Goal: Check status: Check status

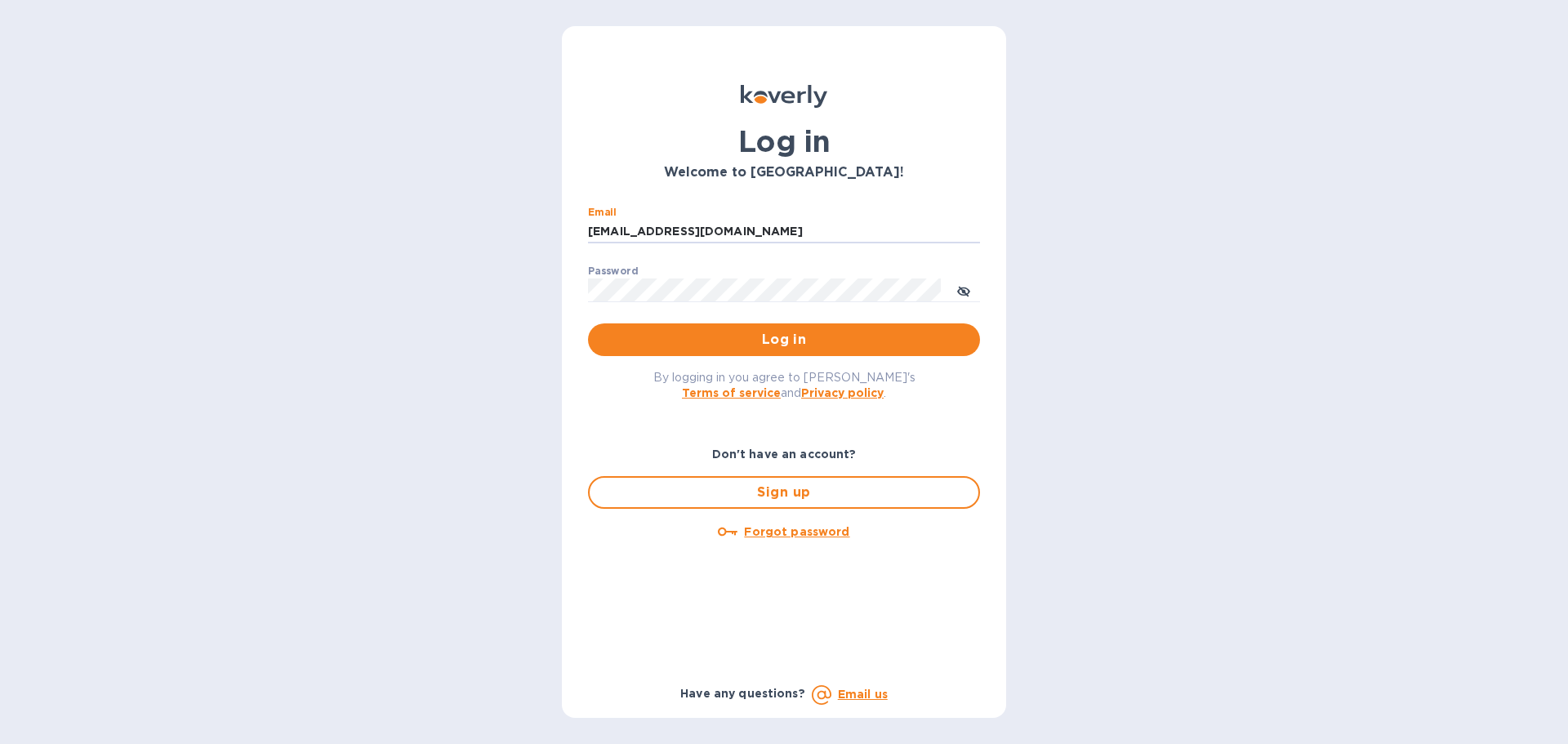
drag, startPoint x: 724, startPoint y: 230, endPoint x: 560, endPoint y: 230, distance: 164.0
click at [559, 223] on div "Log in Welcome to [GEOGRAPHIC_DATA]! Email [EMAIL_ADDRESS][DOMAIN_NAME] ​ Passw…" at bounding box center [784, 372] width 1568 height 744
type input "ssinger@zarachlogics.com"
click at [740, 334] on span "Log in" at bounding box center [784, 339] width 366 height 19
drag, startPoint x: 713, startPoint y: 232, endPoint x: 557, endPoint y: 226, distance: 156.1
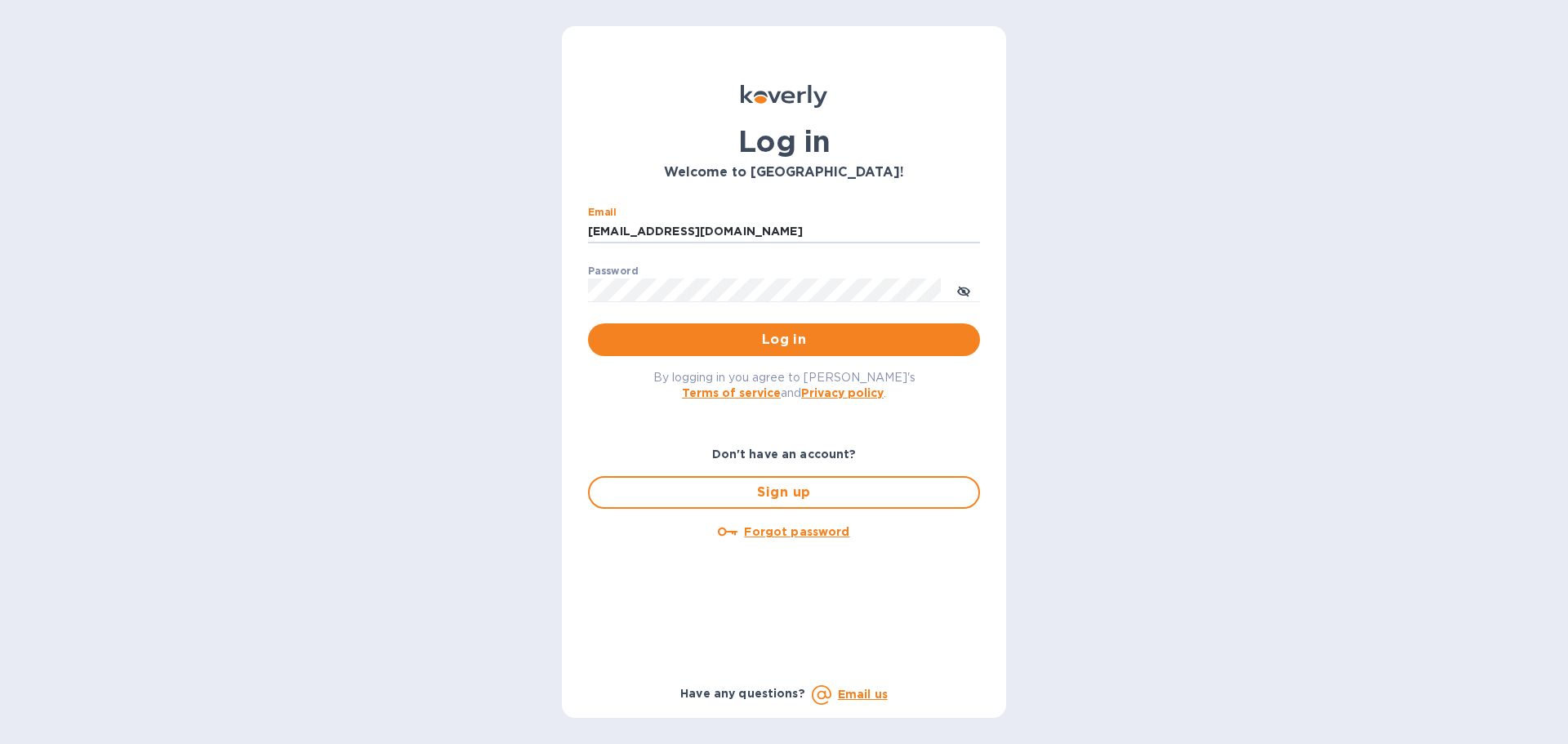
click at [557, 226] on div "Log in Welcome to [GEOGRAPHIC_DATA]! Email [EMAIL_ADDRESS][DOMAIN_NAME] ​ Passw…" at bounding box center [784, 372] width 1568 height 744
type input "[EMAIL_ADDRESS][DOMAIN_NAME]"
click at [758, 332] on span "Log in" at bounding box center [784, 339] width 366 height 19
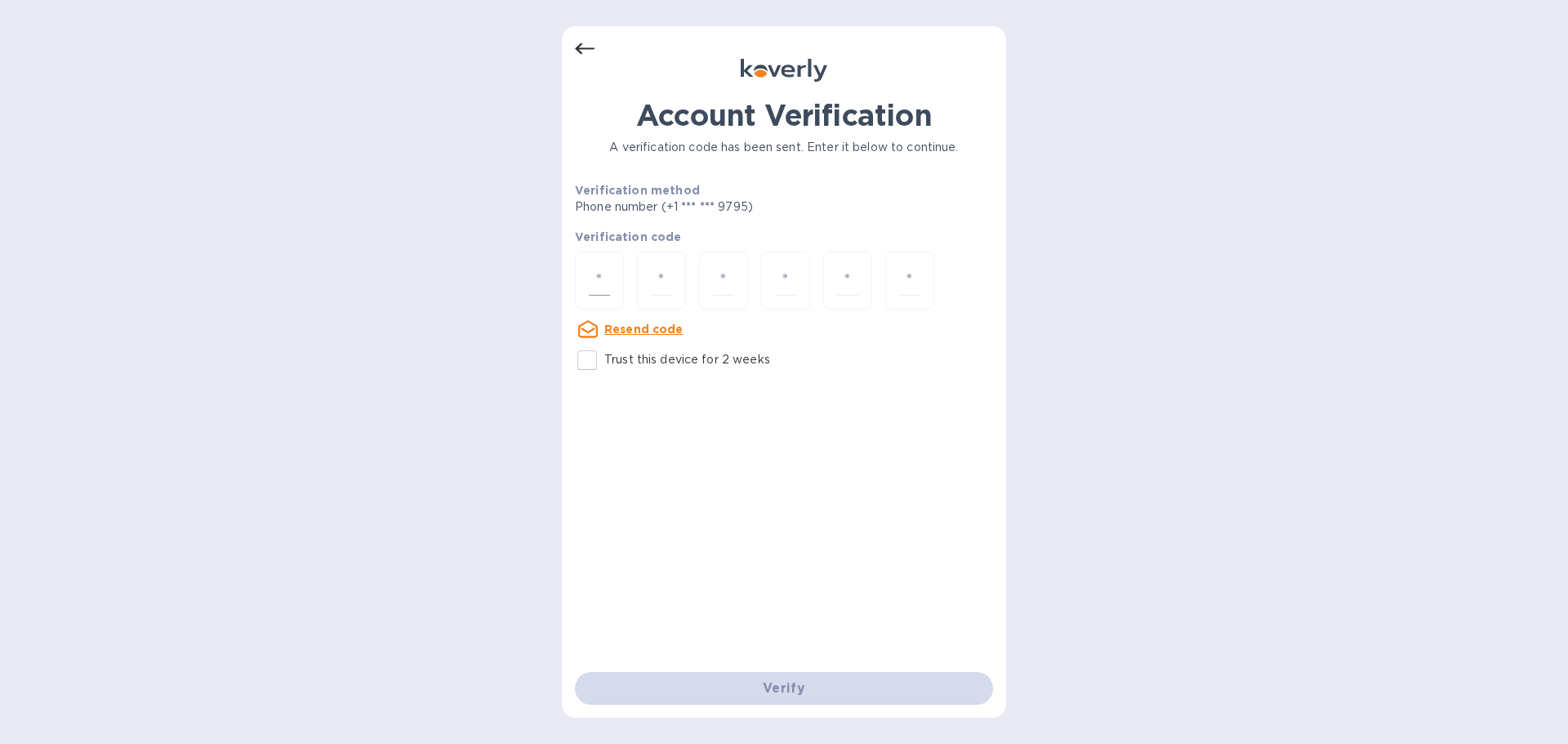
click at [606, 282] on input "number" at bounding box center [599, 280] width 21 height 30
type input "1"
type input "8"
type input "5"
type input "0"
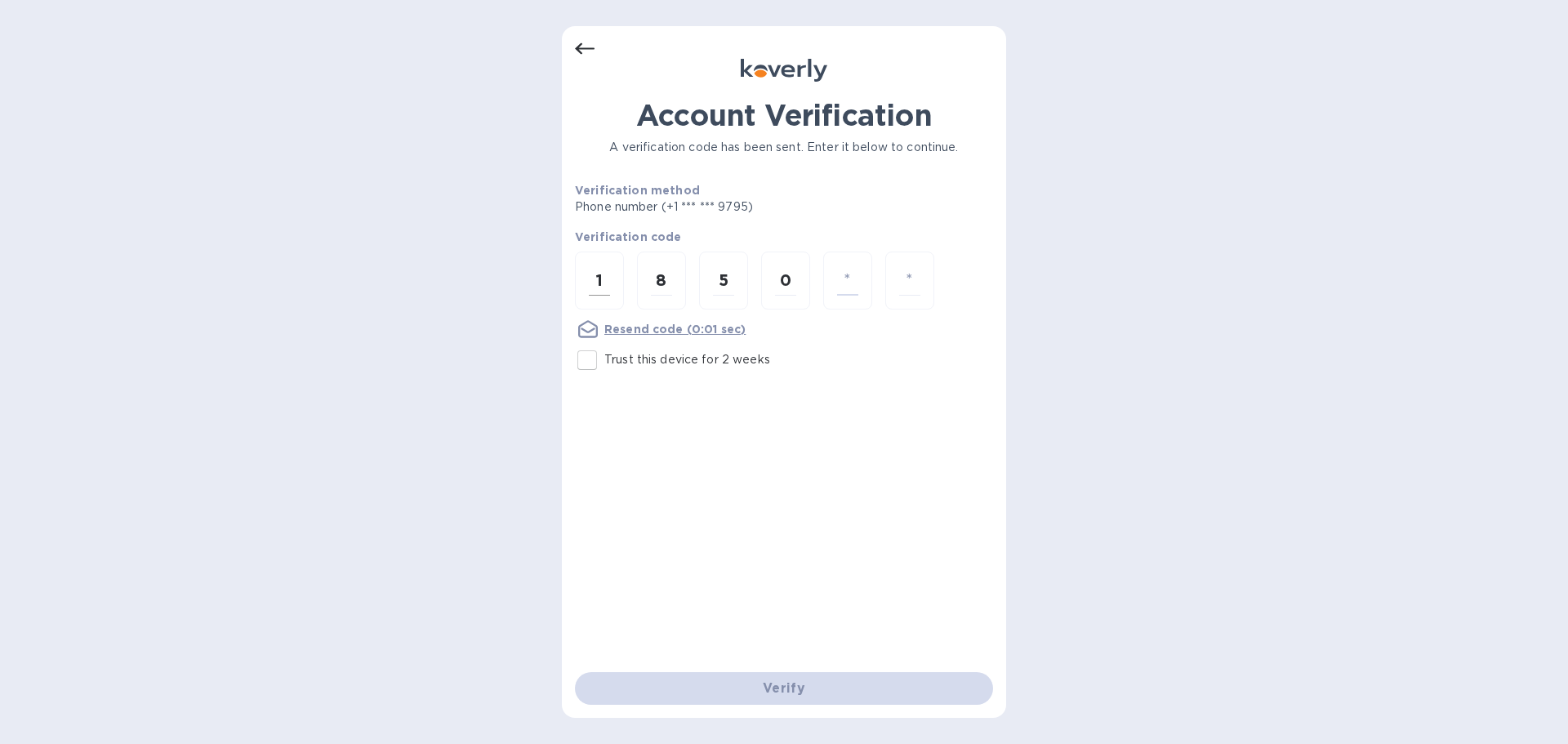
type input "0"
type input "2"
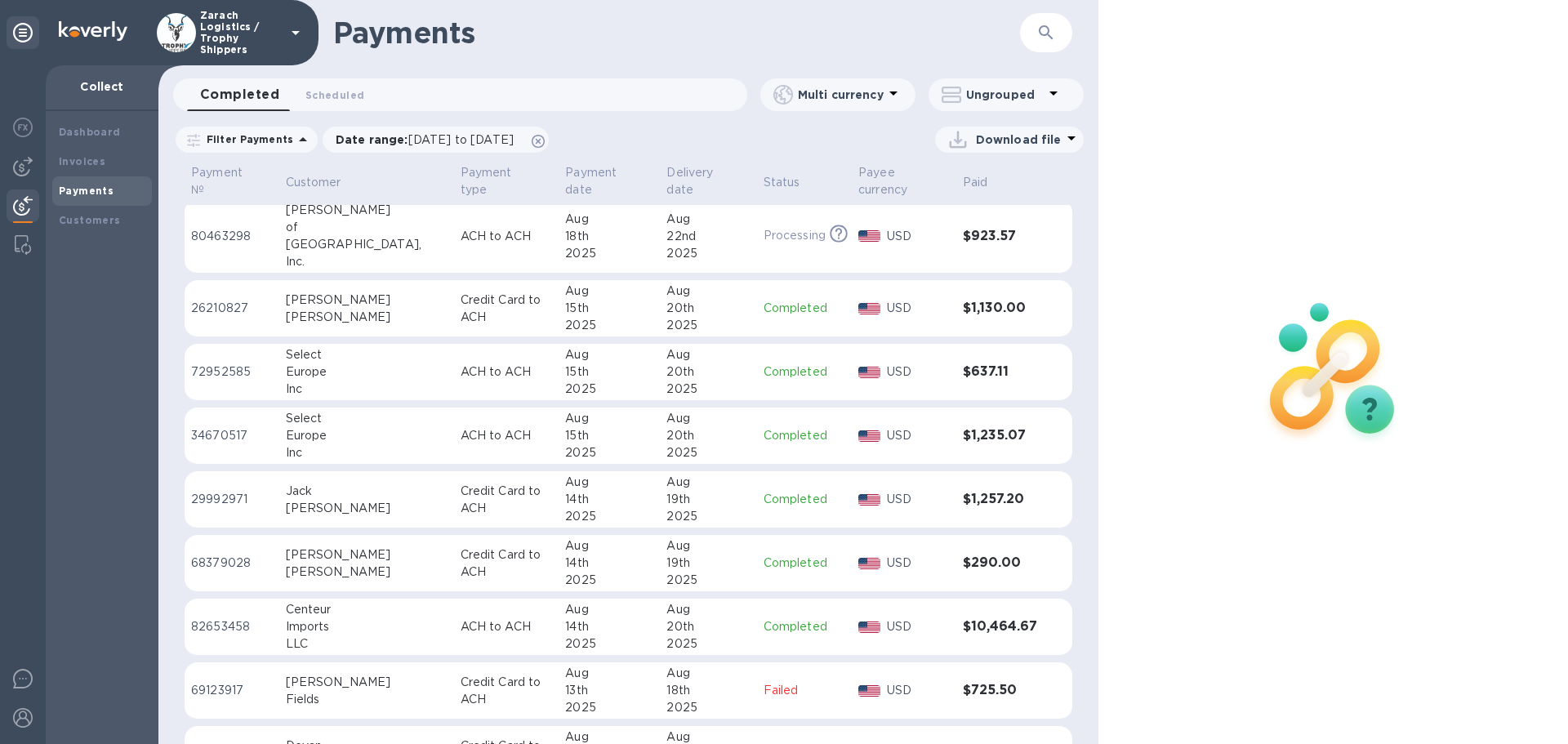
scroll to position [1464, 0]
click at [212, 308] on p "26210827" at bounding box center [232, 306] width 82 height 18
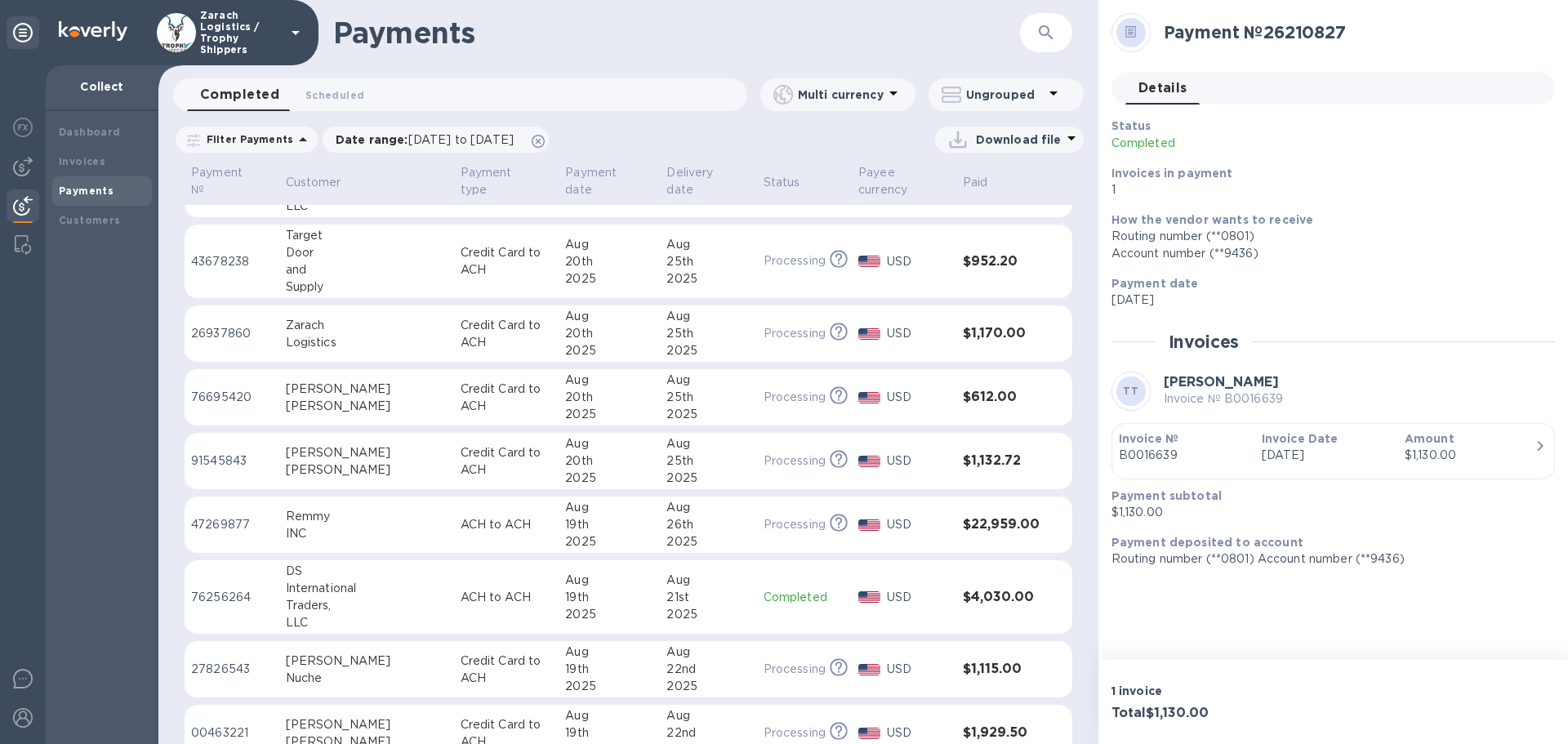
scroll to position [47, 0]
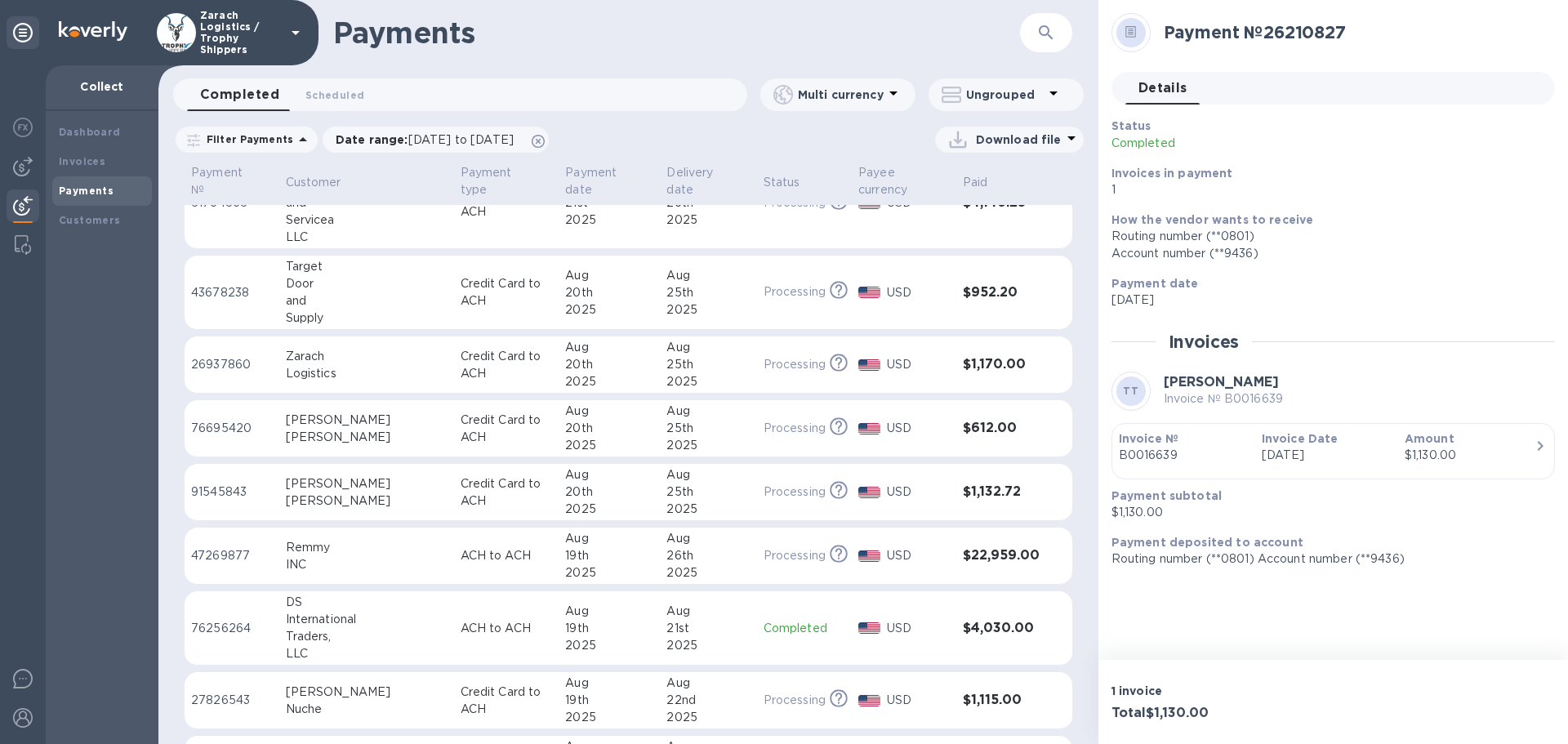
click at [208, 620] on p "76256264" at bounding box center [232, 628] width 82 height 18
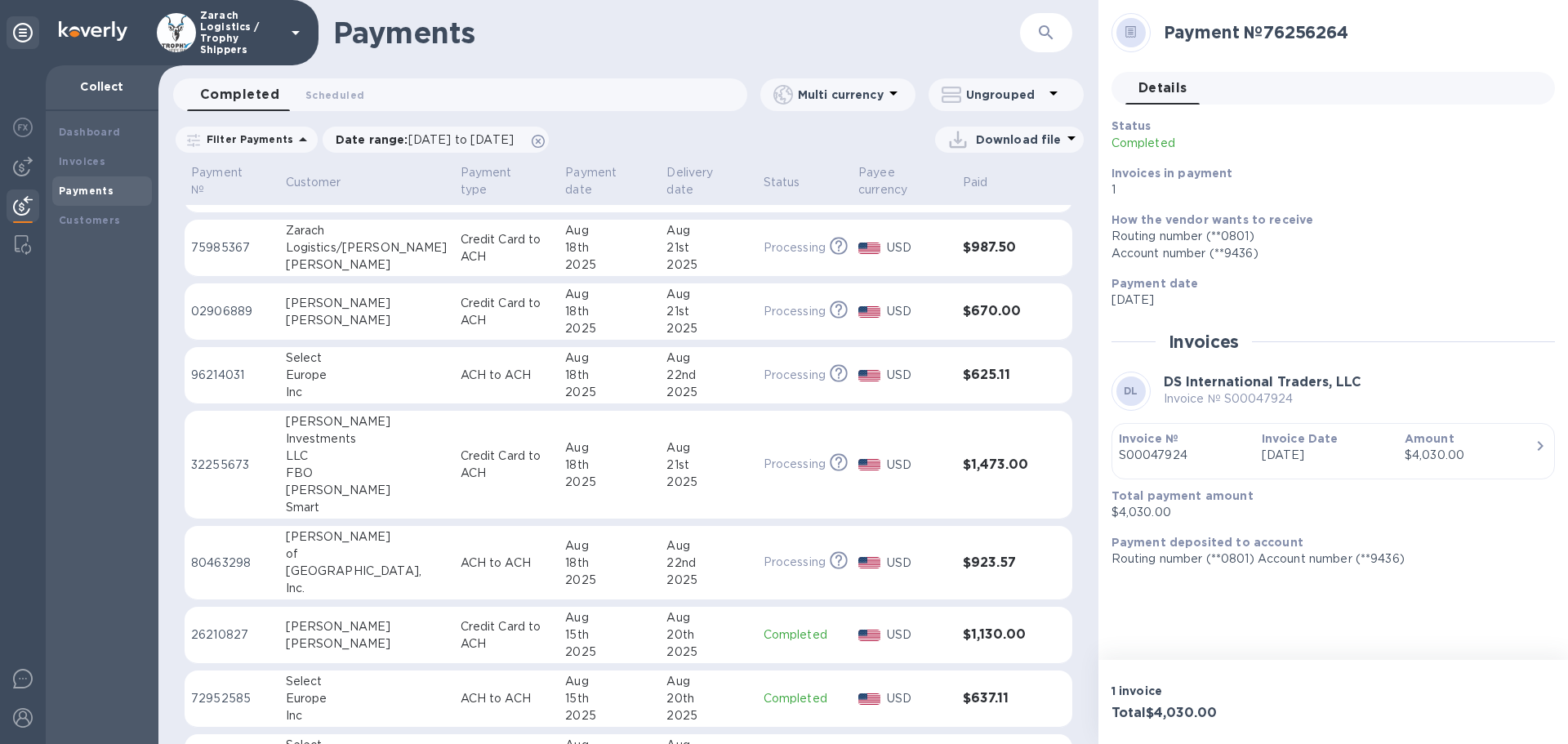
scroll to position [1143, 0]
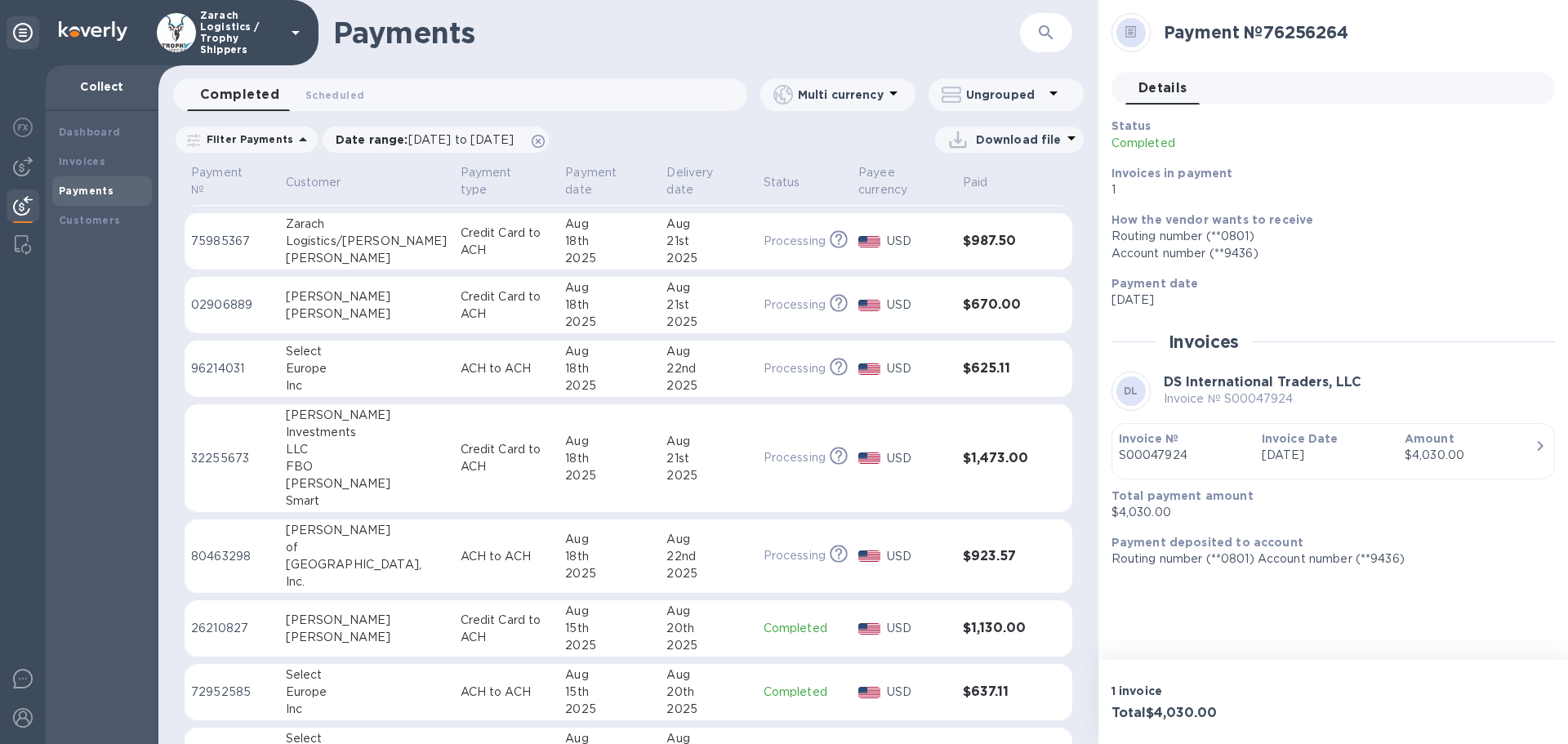
click at [218, 360] on p "96214031" at bounding box center [232, 368] width 82 height 18
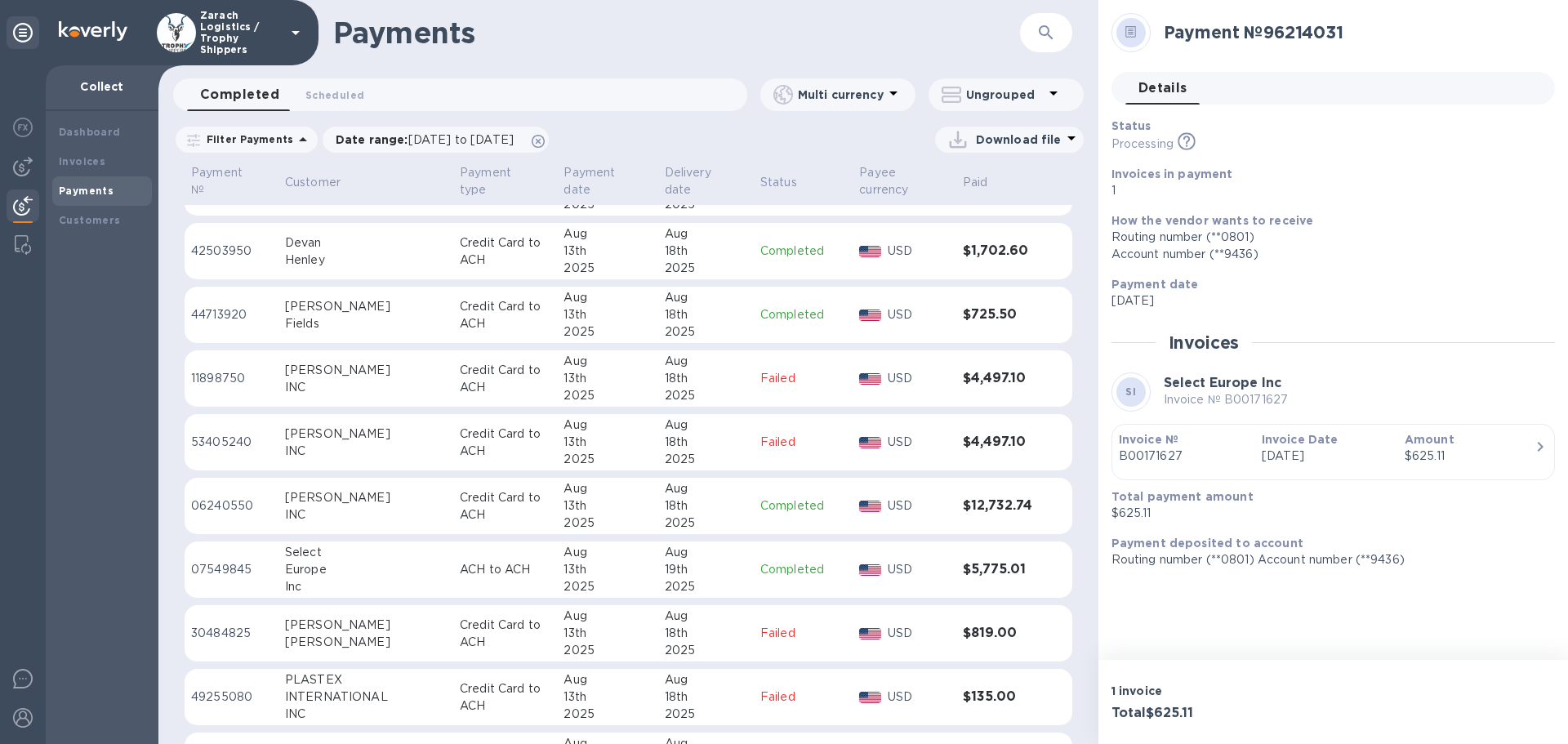
scroll to position [2122, 0]
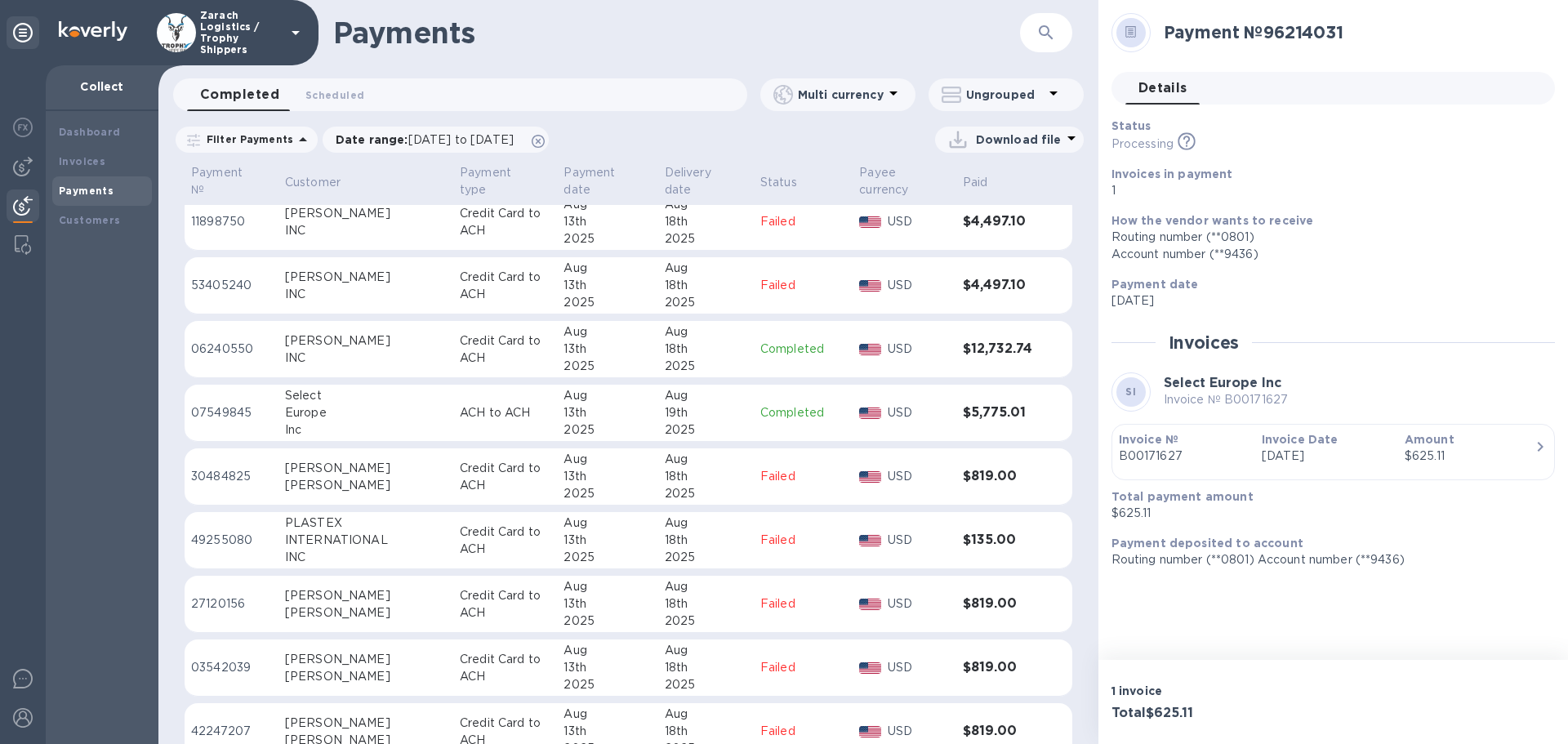
click at [232, 411] on p "07549845" at bounding box center [232, 412] width 81 height 18
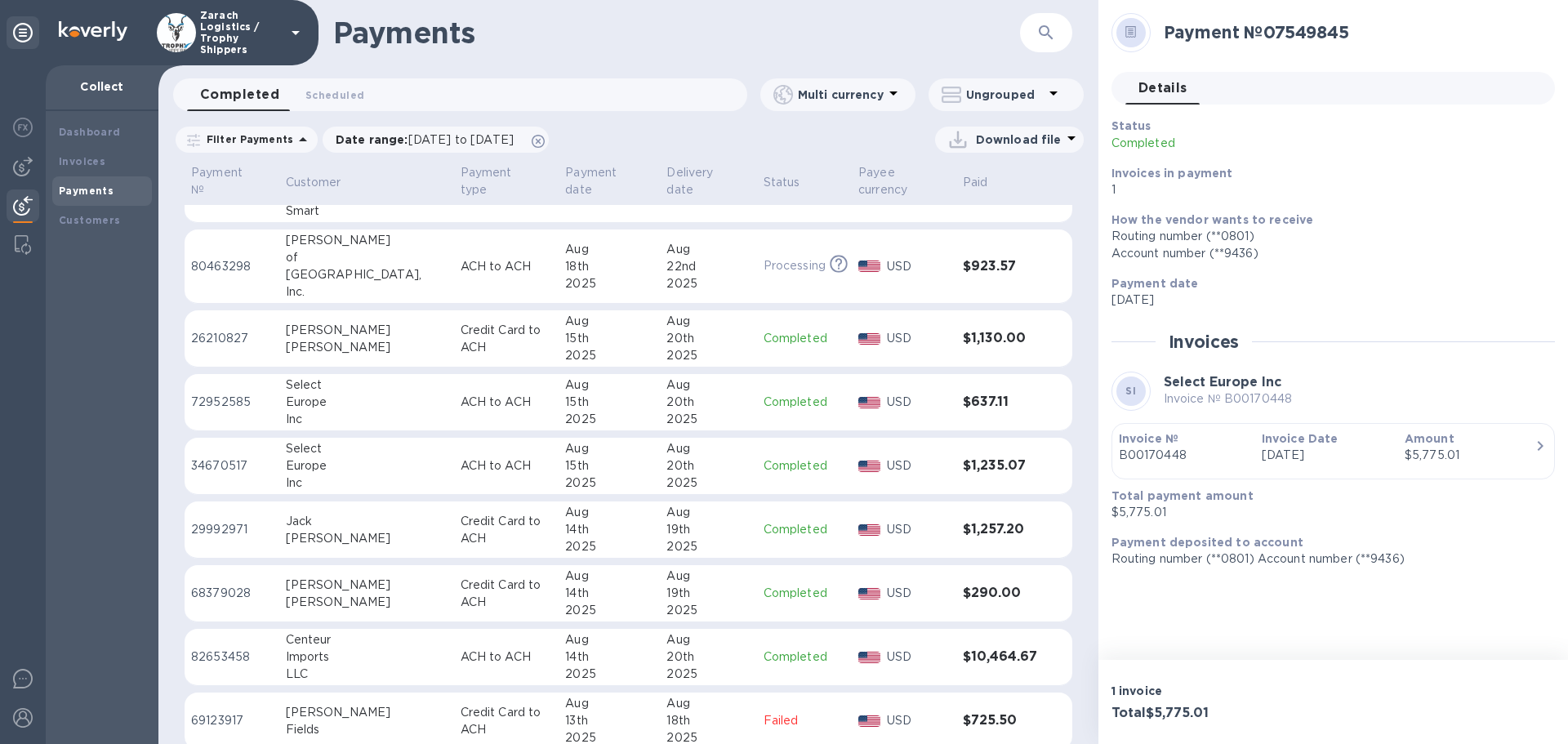
scroll to position [1419, 0]
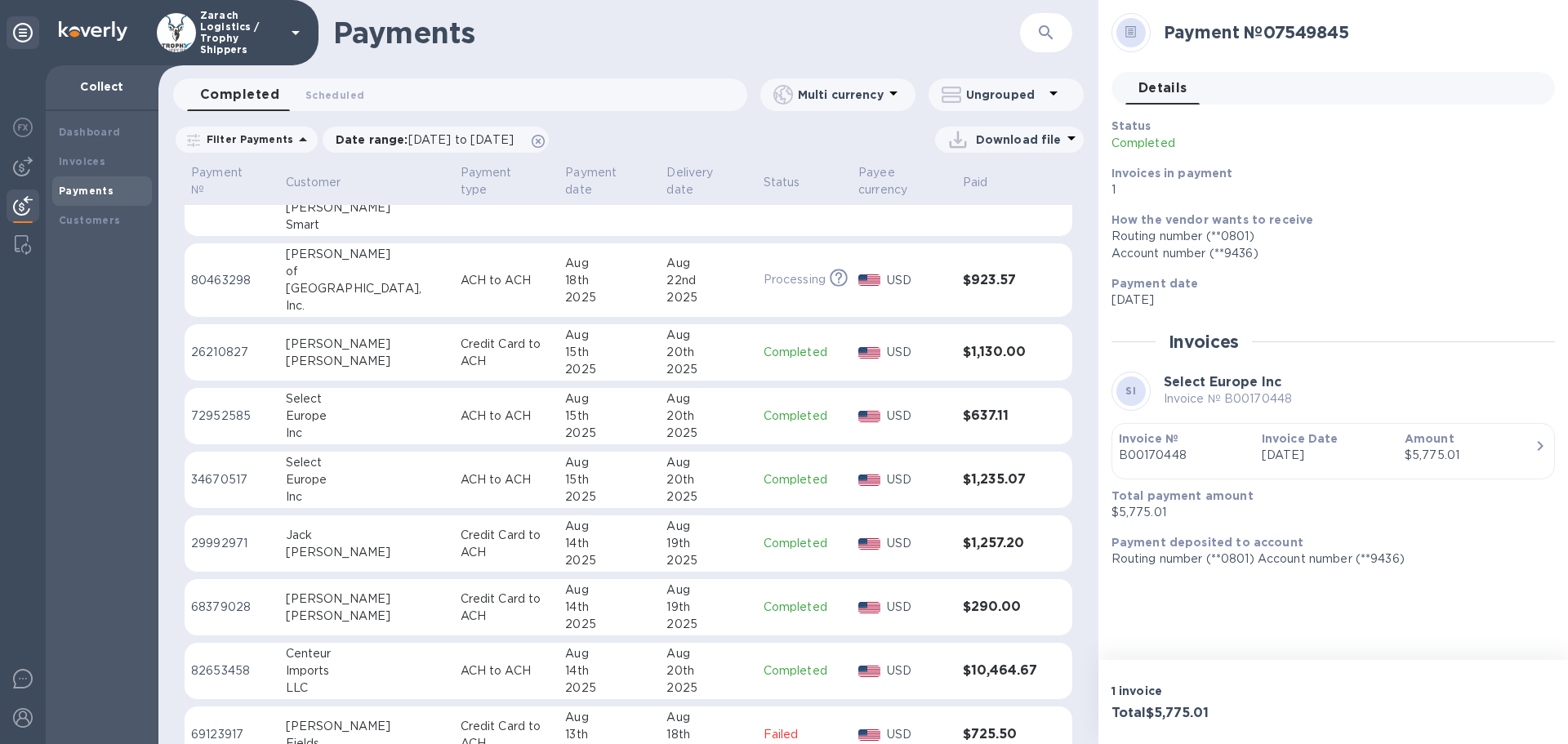
click at [218, 415] on p "72952585" at bounding box center [232, 416] width 82 height 18
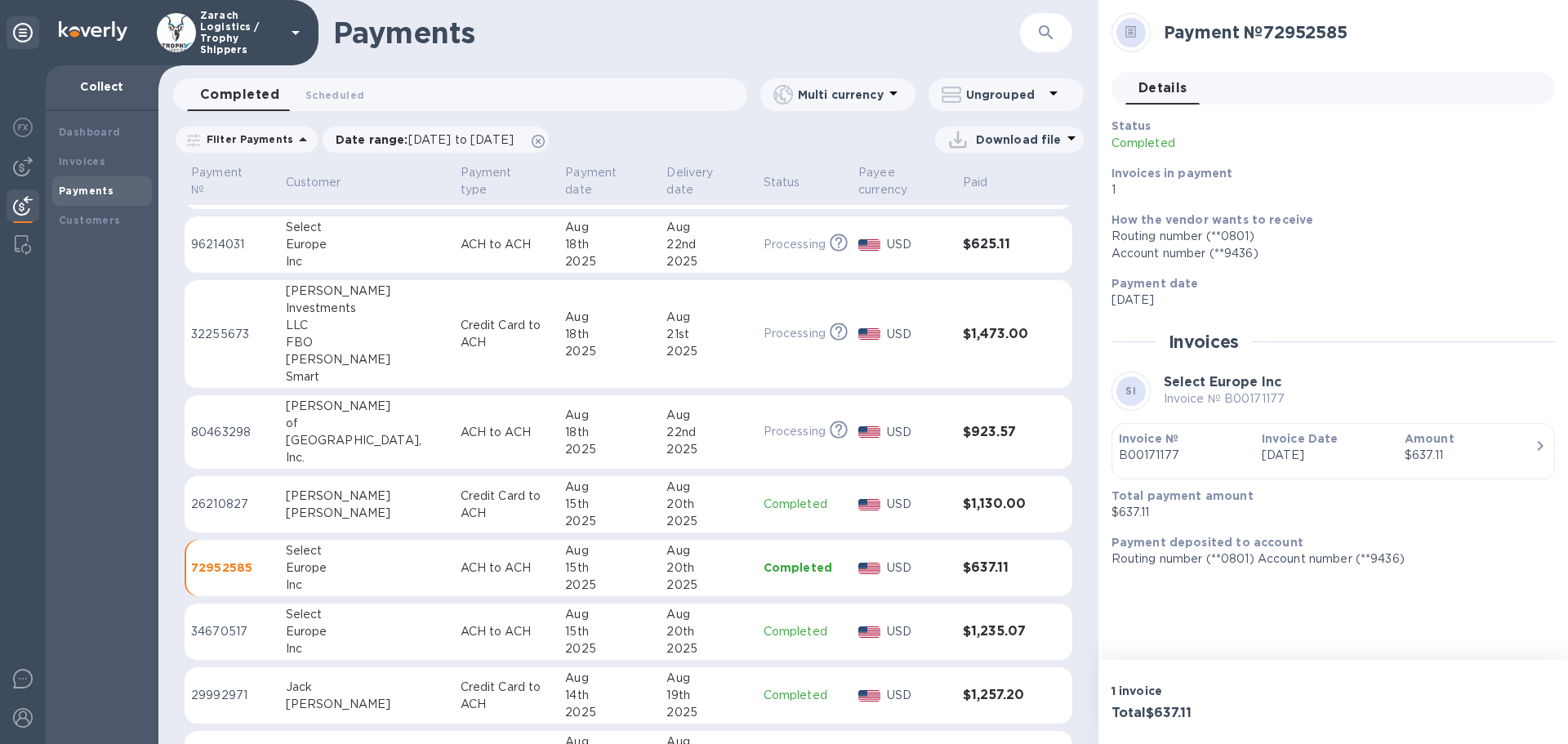
scroll to position [1092, 0]
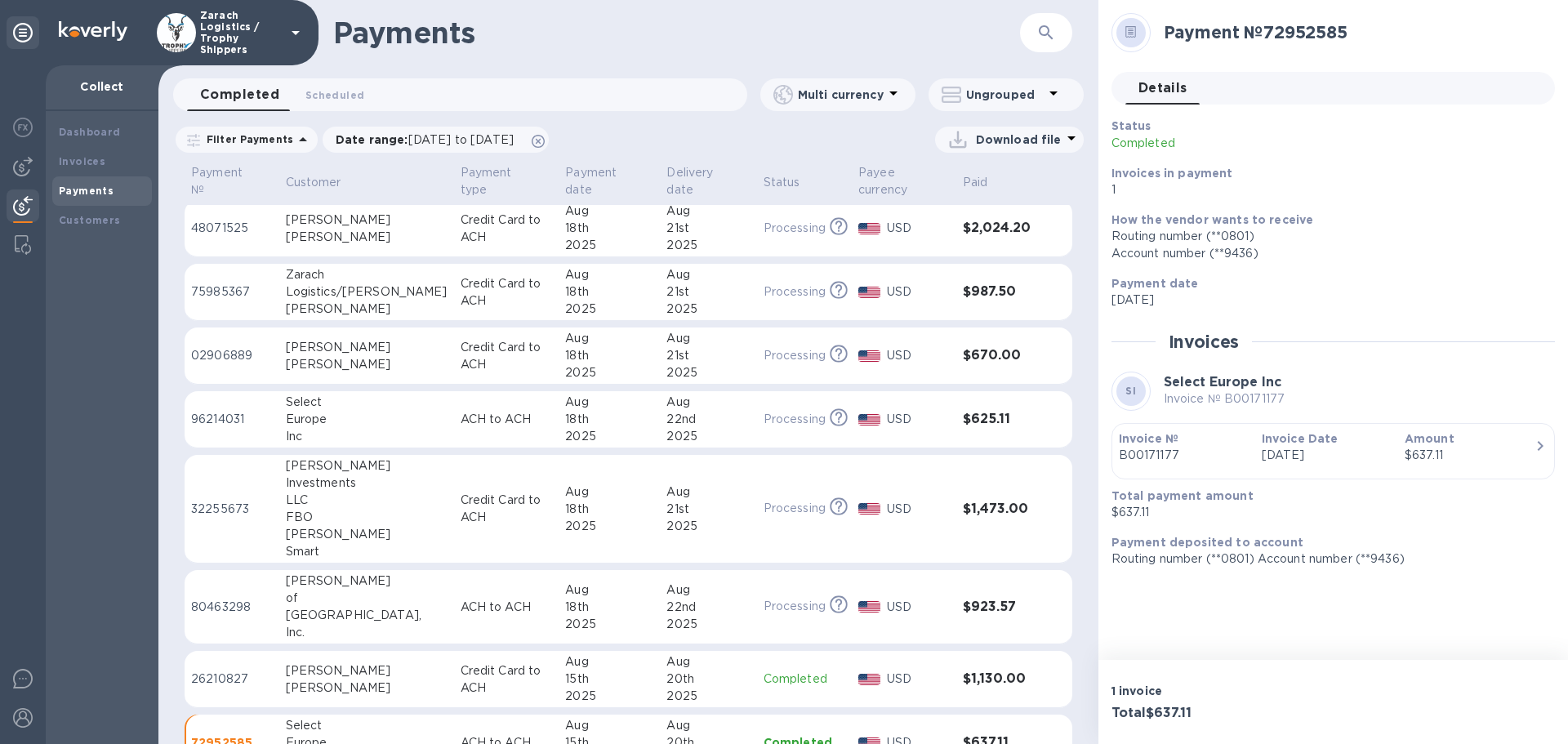
click at [225, 419] on p "96214031" at bounding box center [232, 419] width 82 height 18
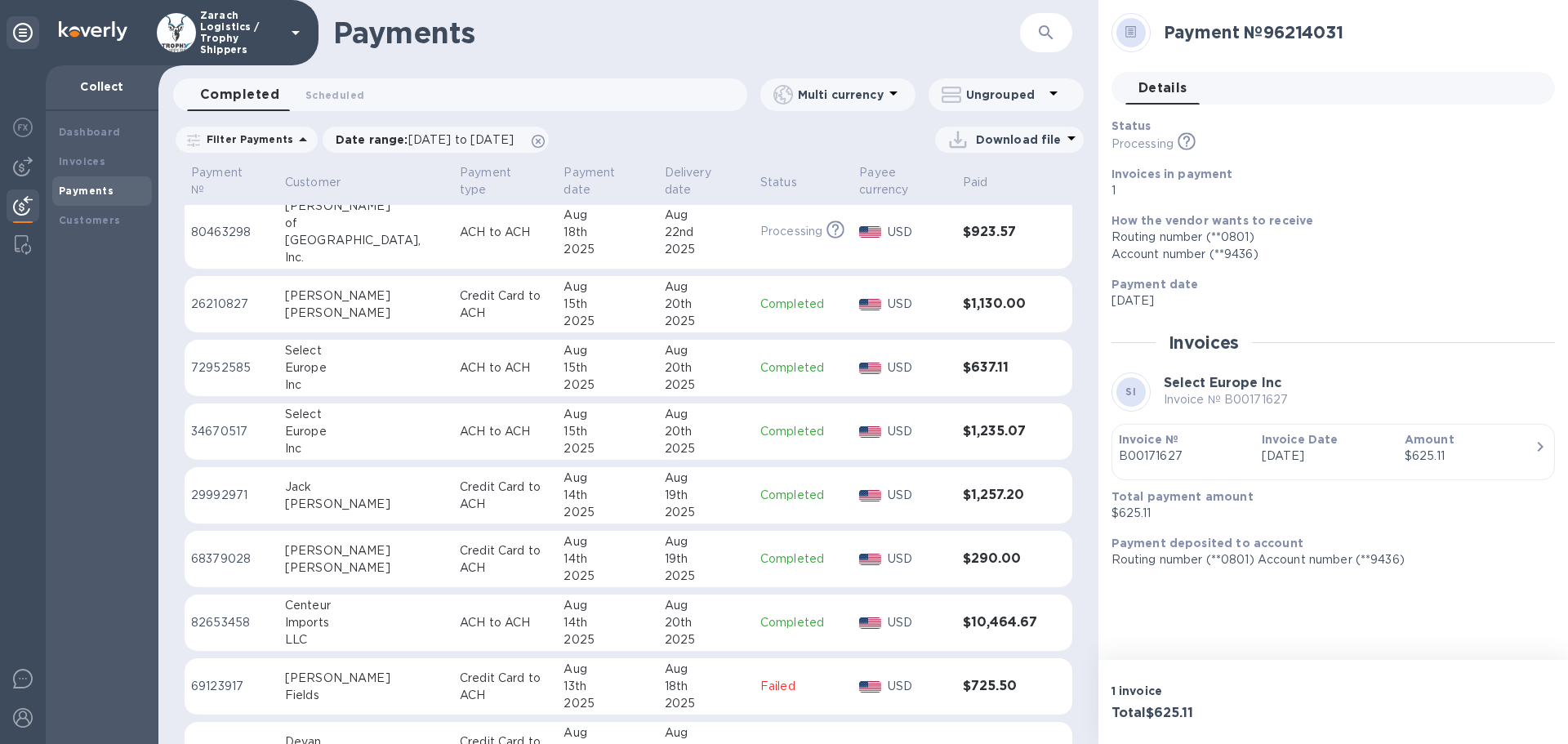
scroll to position [1470, 0]
click at [214, 431] on p "34670517" at bounding box center [232, 429] width 81 height 18
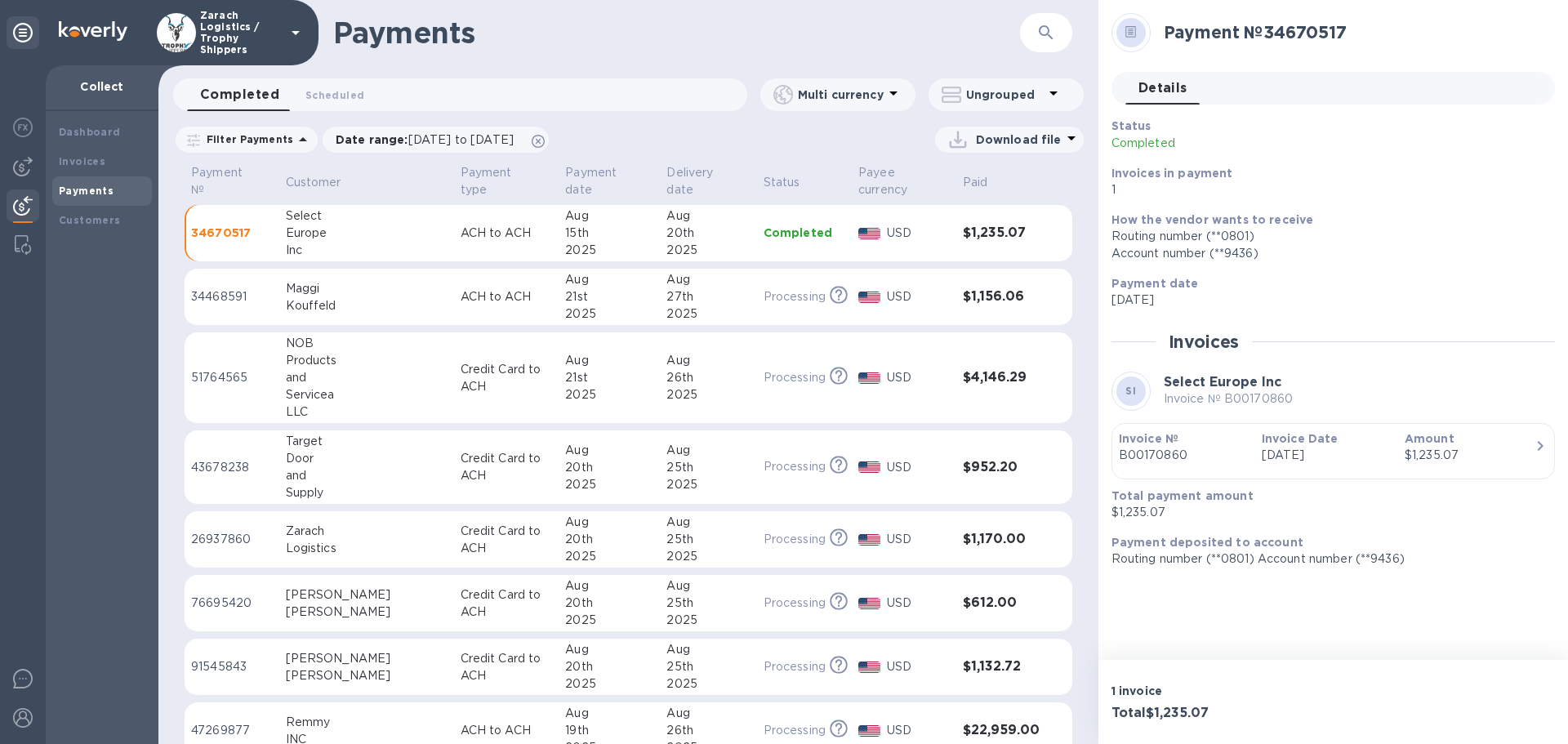
click at [219, 292] on p "34468591" at bounding box center [232, 297] width 82 height 18
